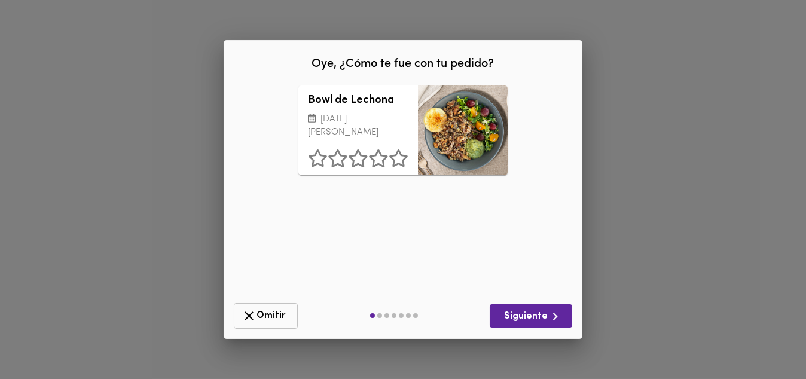
click at [254, 312] on icon "button" at bounding box center [249, 315] width 15 height 15
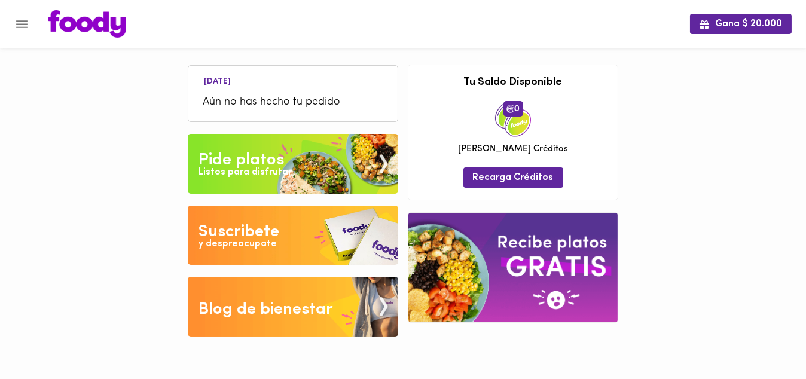
click at [264, 173] on div "Listos para disfrutar" at bounding box center [244, 173] width 93 height 14
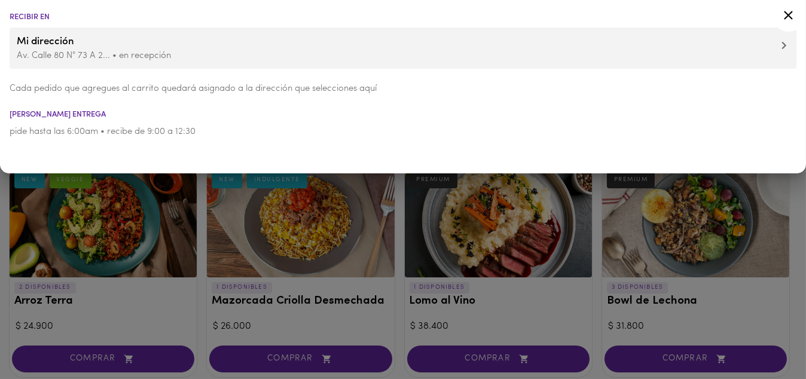
click at [0, 308] on div at bounding box center [403, 189] width 806 height 379
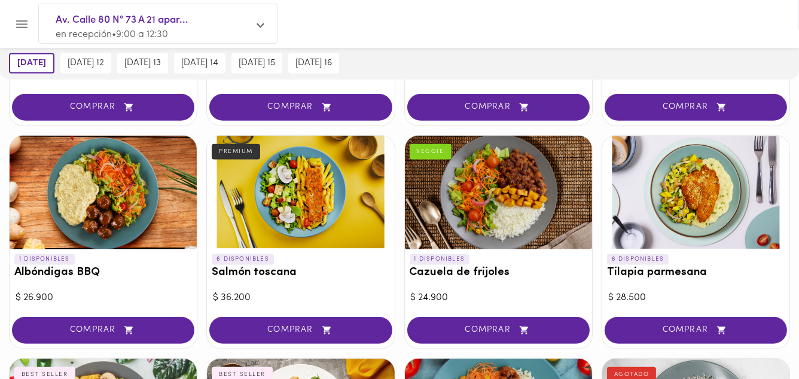
scroll to position [1004, 0]
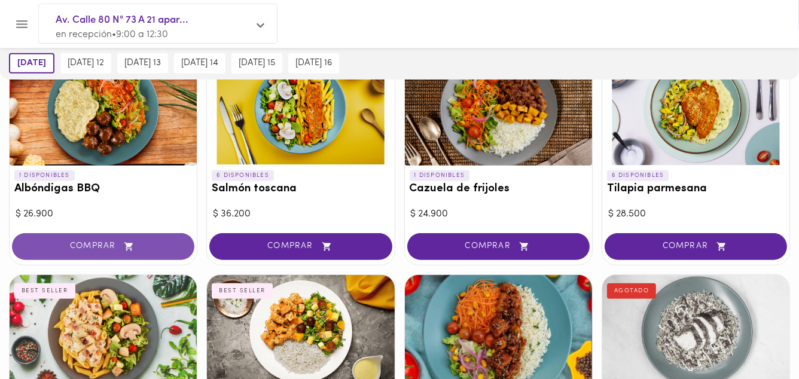
click at [81, 242] on span "COMPRAR" at bounding box center [103, 247] width 152 height 10
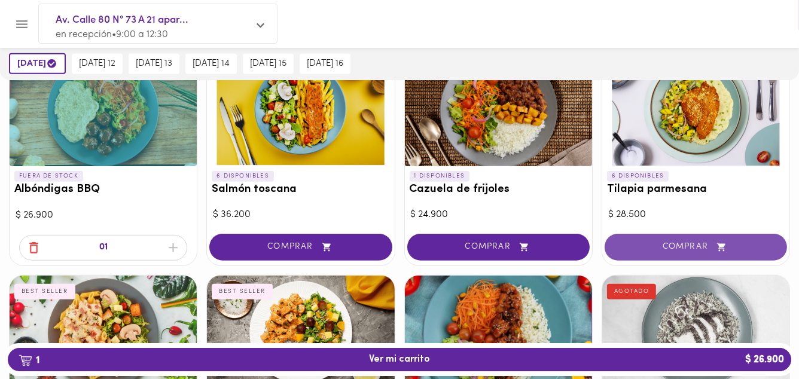
click at [711, 246] on span "COMPRAR" at bounding box center [695, 247] width 152 height 10
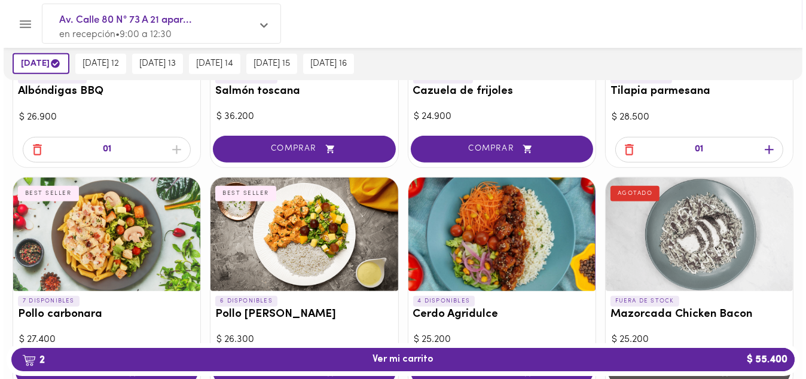
scroll to position [1148, 0]
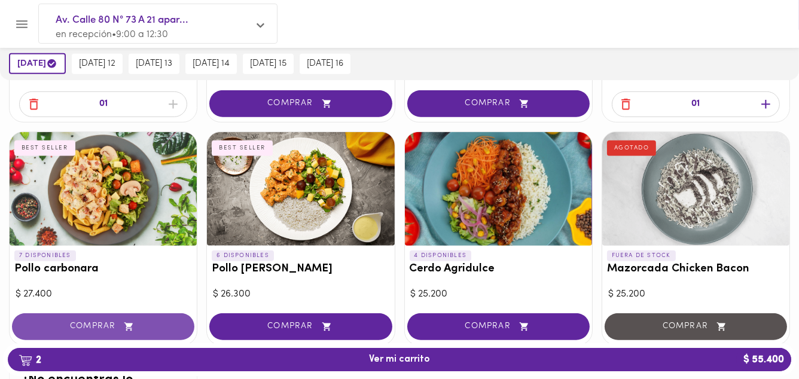
click at [115, 322] on span "COMPRAR" at bounding box center [103, 327] width 152 height 10
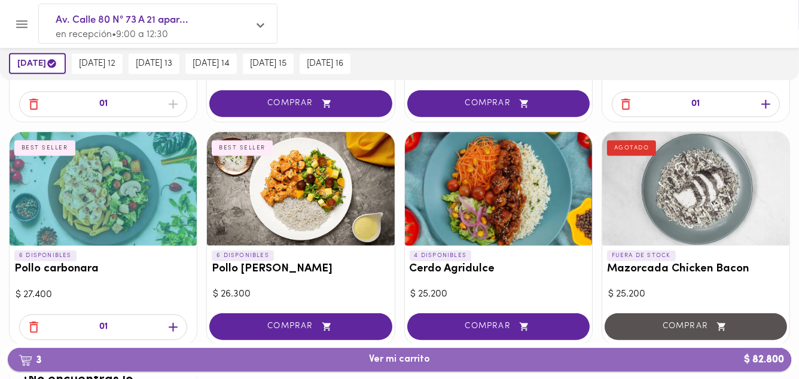
click at [410, 358] on span "3 Ver mi carrito $ 82.800" at bounding box center [399, 359] width 61 height 11
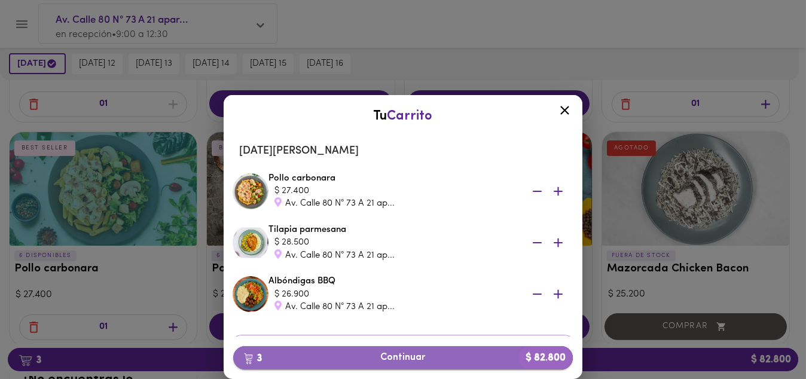
click at [386, 356] on span "3 Continuar $ 82.800" at bounding box center [403, 357] width 320 height 11
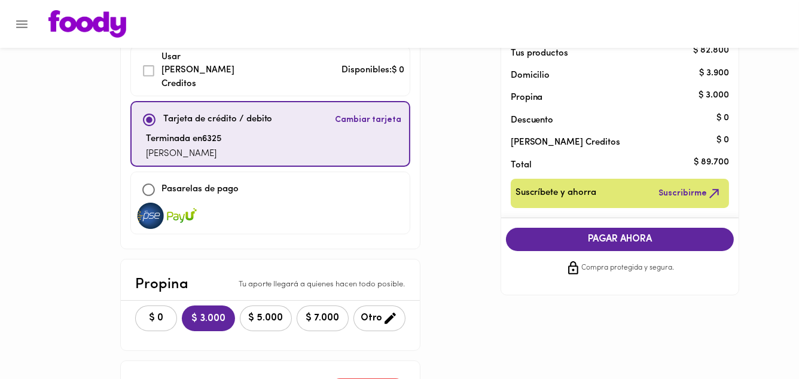
scroll to position [96, 0]
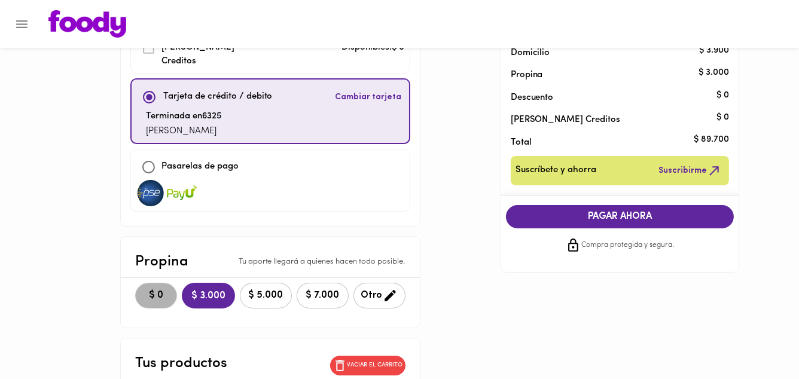
click at [155, 290] on span "$ 0" at bounding box center [156, 295] width 26 height 11
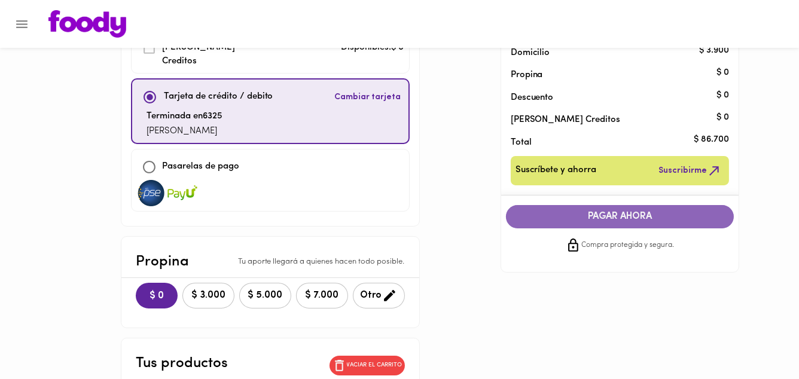
click at [615, 216] on span "PAGAR AHORA" at bounding box center [620, 216] width 204 height 11
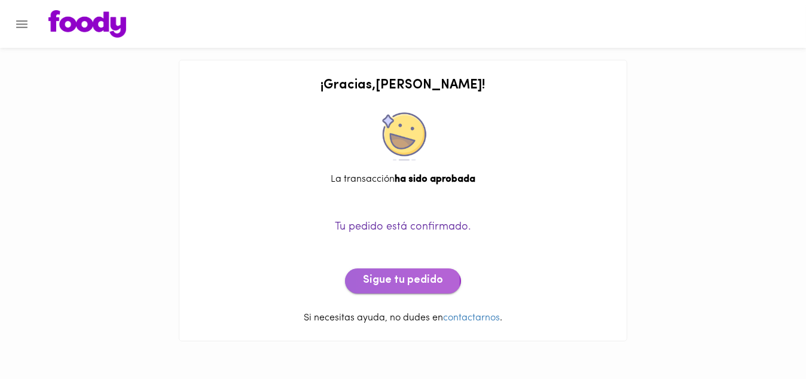
click at [399, 281] on span "Sigue tu pedido" at bounding box center [403, 280] width 80 height 13
